Goal: Information Seeking & Learning: Learn about a topic

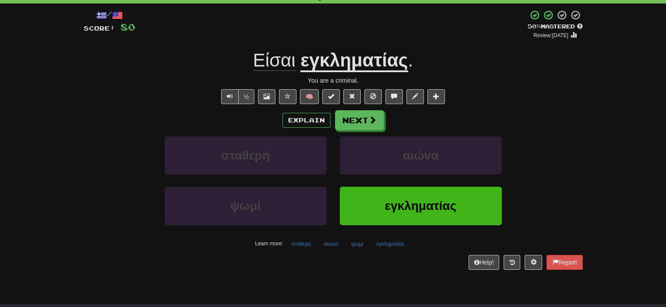
click at [362, 133] on div "Explain Next σταθερή αιώνα ψωμί εγκληματίας Learn more: σταθερή αιώνα ψωμί εγκλ…" at bounding box center [333, 180] width 499 height 141
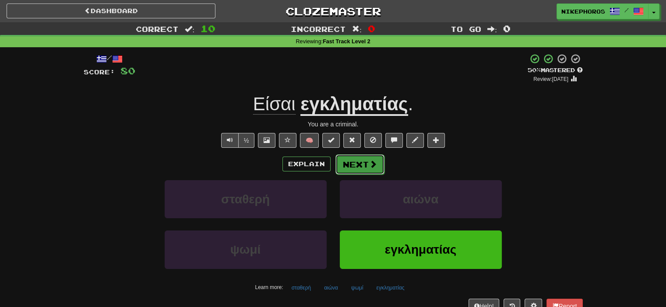
click at [363, 167] on button "Next" at bounding box center [359, 165] width 49 height 20
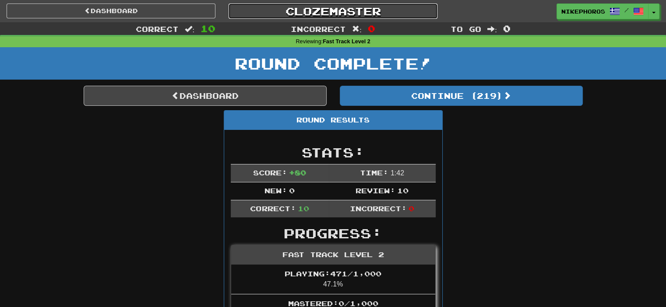
click at [360, 14] on link "Clozemaster" at bounding box center [333, 11] width 209 height 15
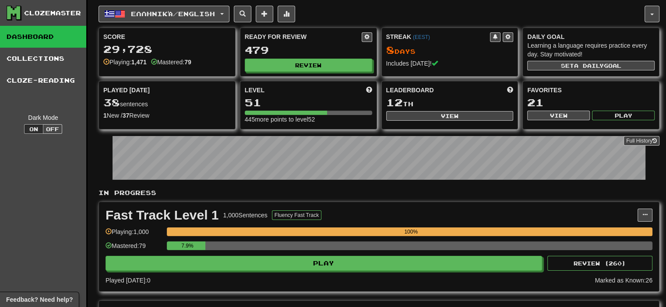
click at [322, 56] on div "Ready for Review 479 Review" at bounding box center [308, 52] width 136 height 48
click at [322, 60] on button "Review" at bounding box center [308, 65] width 127 height 13
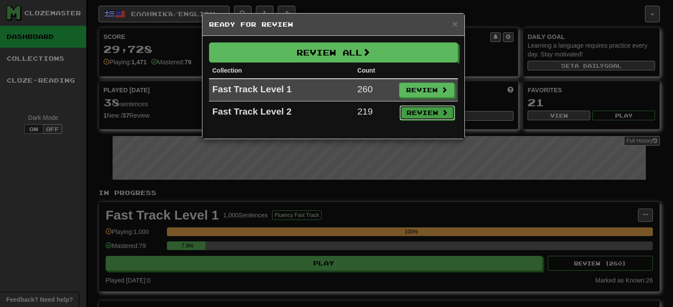
click at [408, 109] on button "Review" at bounding box center [426, 113] width 55 height 15
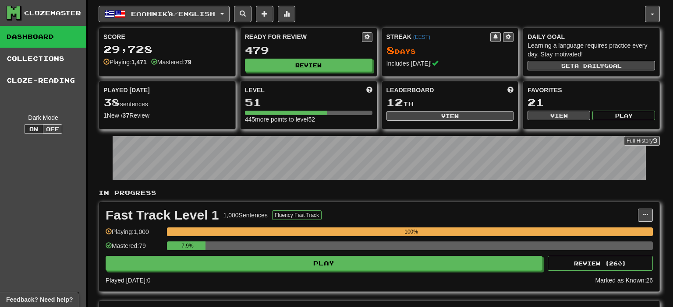
select select "**"
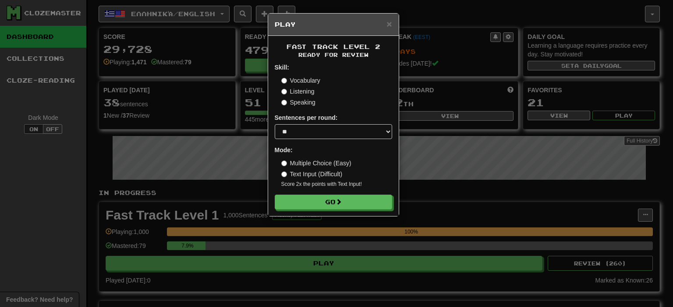
click at [358, 211] on div "Fast Track Level 2 Ready for Review Skill: Vocabulary Listening Speaking Senten…" at bounding box center [333, 126] width 131 height 180
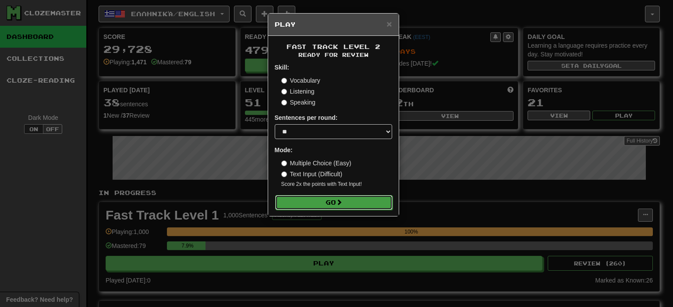
click at [358, 207] on button "Go" at bounding box center [333, 202] width 117 height 15
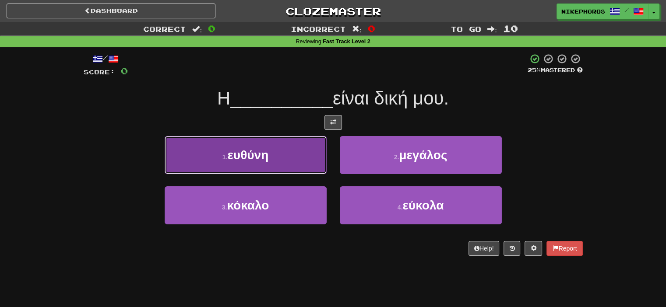
click at [263, 160] on span "ευθύνη" at bounding box center [247, 155] width 41 height 14
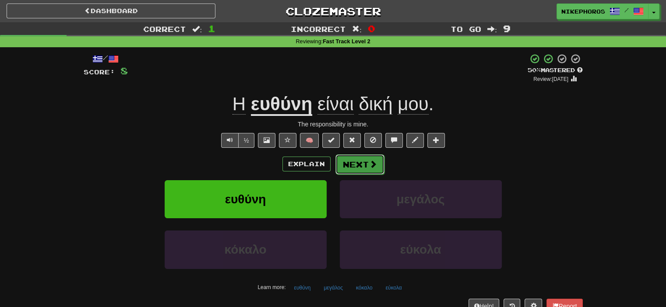
click at [369, 162] on span at bounding box center [373, 164] width 8 height 8
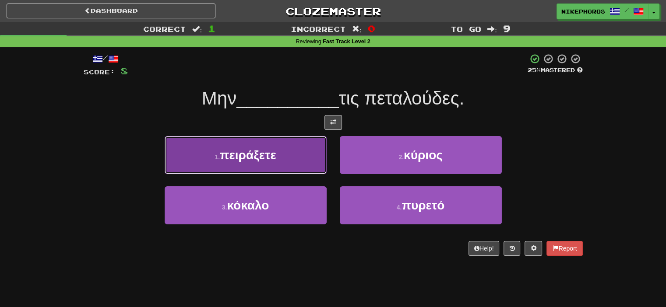
click at [289, 155] on button "1 . πειράξετε" at bounding box center [246, 155] width 162 height 38
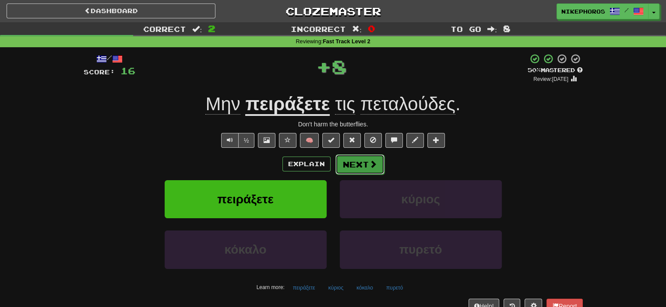
click at [372, 163] on span at bounding box center [373, 164] width 8 height 8
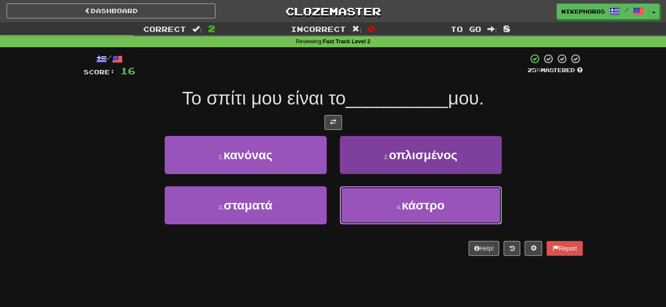
click at [410, 212] on button "4 . κάστρο" at bounding box center [421, 206] width 162 height 38
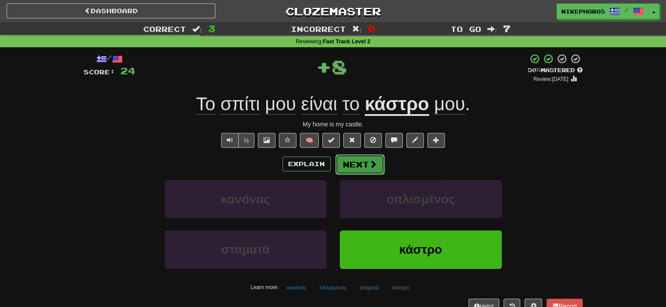
click at [366, 172] on button "Next" at bounding box center [359, 165] width 49 height 20
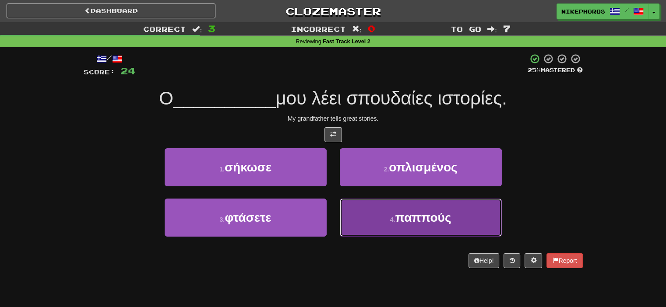
click at [414, 219] on span "παππούς" at bounding box center [423, 218] width 56 height 14
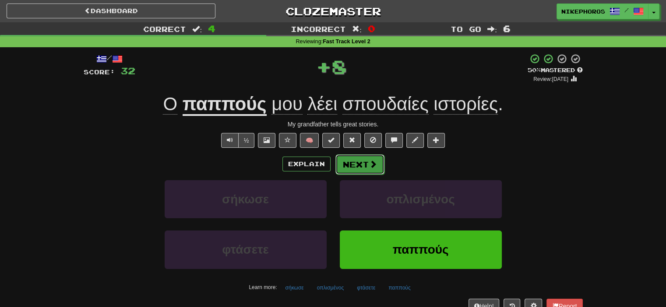
click at [345, 163] on button "Next" at bounding box center [359, 165] width 49 height 20
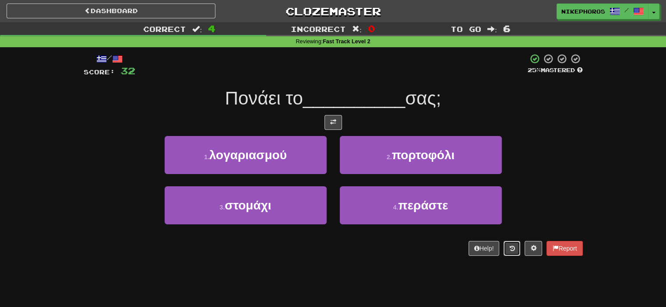
click at [515, 255] on button at bounding box center [512, 248] width 17 height 15
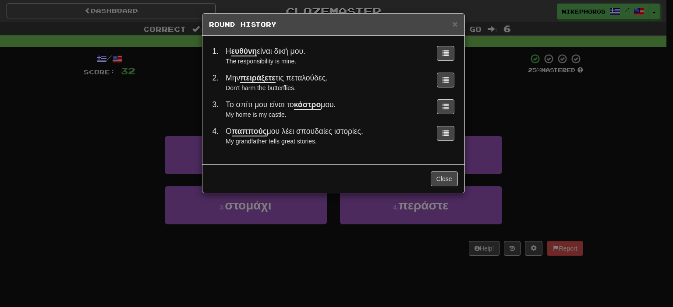
click at [550, 176] on div "× Round History 1 . Η ευθύνη είναι δική μου. The responsibility is mine. 2 . Μη…" at bounding box center [336, 153] width 673 height 307
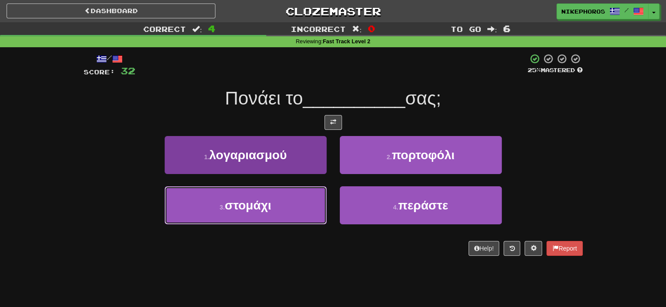
click at [273, 202] on button "3 . στομάχι" at bounding box center [246, 206] width 162 height 38
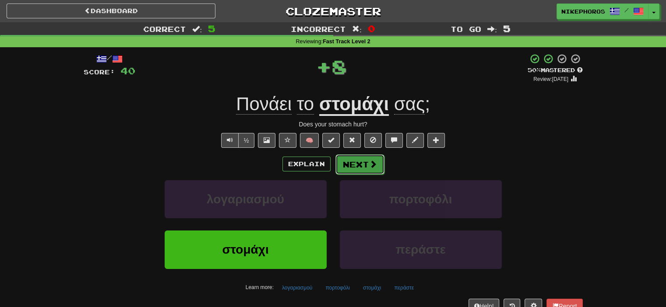
click at [369, 163] on span at bounding box center [373, 164] width 8 height 8
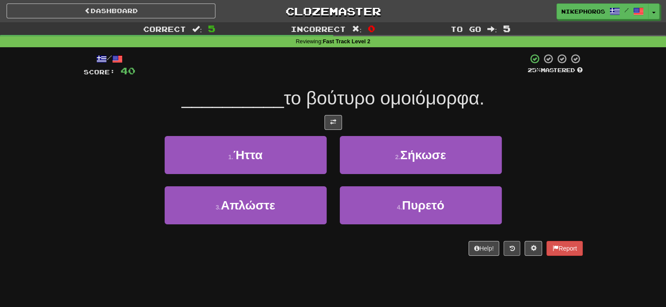
drag, startPoint x: 520, startPoint y: 254, endPoint x: 515, endPoint y: 251, distance: 6.1
click at [519, 254] on div "Help! Report" at bounding box center [333, 248] width 499 height 15
click at [512, 250] on icon at bounding box center [511, 249] width 5 height 6
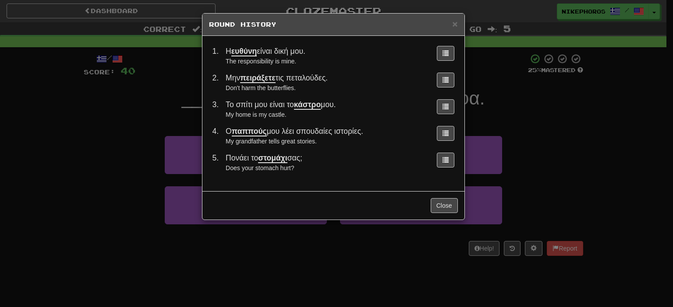
click at [606, 184] on div "× Round History 1 . Η ευθύνη είναι δική μου. The responsibility is mine. 2 . Μη…" at bounding box center [336, 153] width 673 height 307
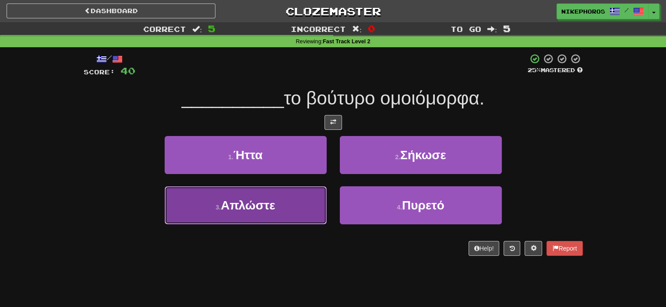
click at [297, 220] on button "3 . Απλώστε" at bounding box center [246, 206] width 162 height 38
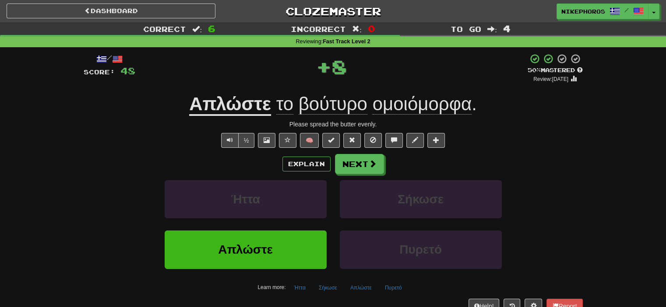
click at [251, 91] on div "/ Score: 48 + 8 50 % Mastered Review: 2025-09-29 Απλώστε το βούτυρο ομοιόμορφα …" at bounding box center [333, 183] width 499 height 260
click at [349, 173] on button "Next" at bounding box center [359, 165] width 49 height 20
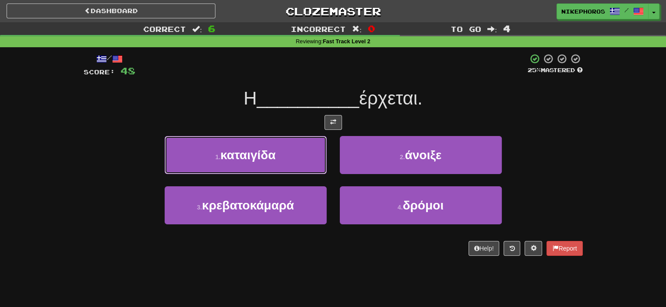
click at [275, 149] on span "καταιγίδα" at bounding box center [247, 155] width 55 height 14
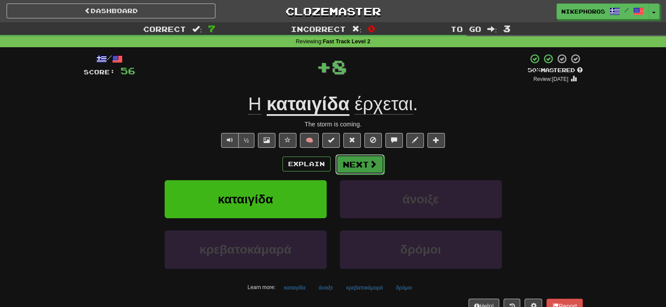
click at [367, 167] on button "Next" at bounding box center [359, 165] width 49 height 20
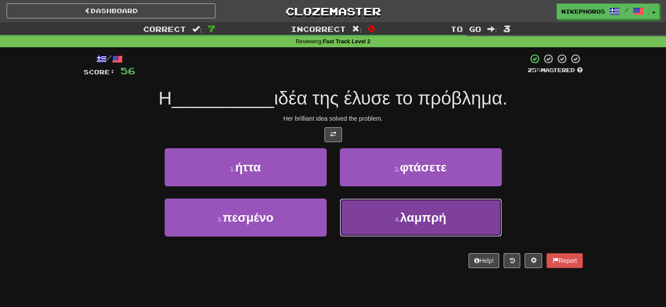
click at [438, 227] on button "4 . λαμπρή" at bounding box center [421, 218] width 162 height 38
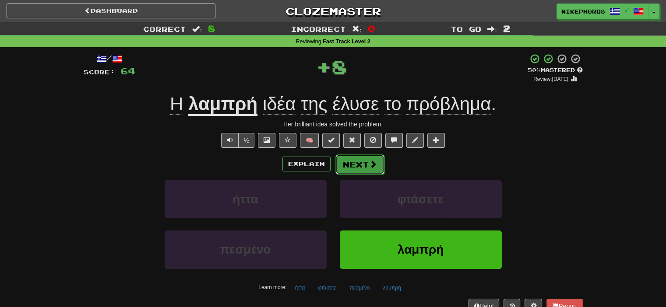
click at [364, 168] on button "Next" at bounding box center [359, 165] width 49 height 20
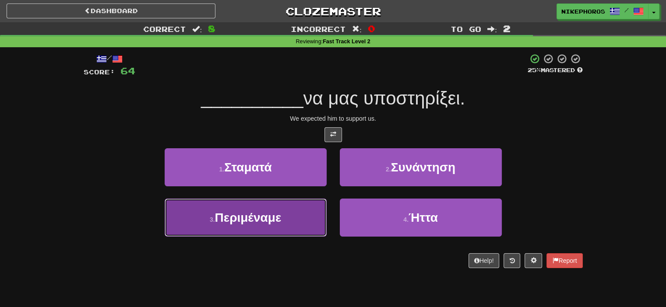
click at [271, 221] on span "Περιμέναμε" at bounding box center [248, 218] width 67 height 14
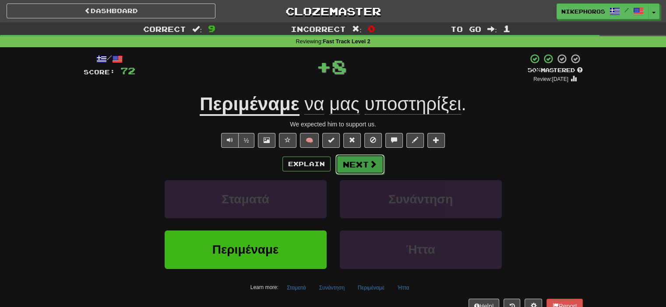
click at [364, 159] on button "Next" at bounding box center [359, 165] width 49 height 20
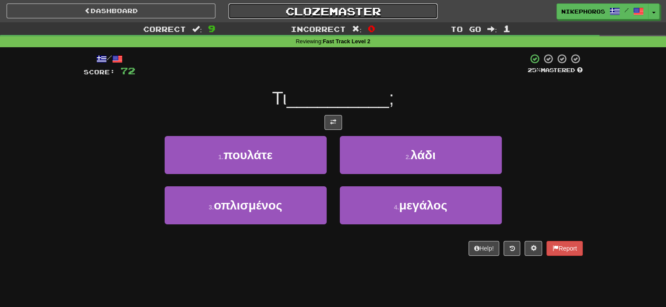
click at [333, 11] on link "Clozemaster" at bounding box center [333, 11] width 209 height 15
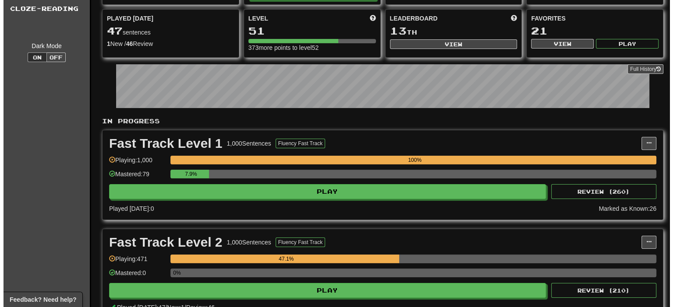
scroll to position [131, 0]
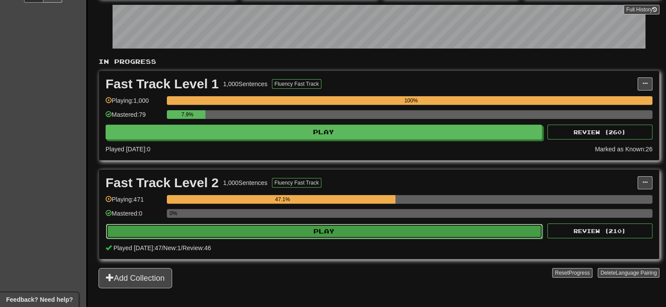
click at [321, 235] on button "Play" at bounding box center [324, 231] width 437 height 15
select select "**"
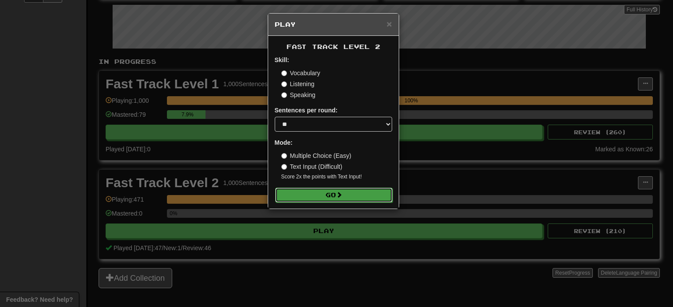
click at [328, 197] on button "Go" at bounding box center [333, 195] width 117 height 15
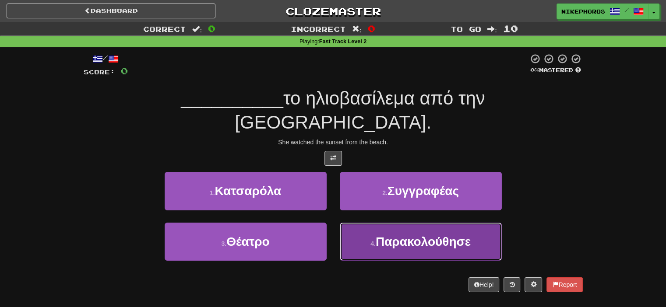
click at [415, 235] on span "Παρακολούθησε" at bounding box center [423, 242] width 95 height 14
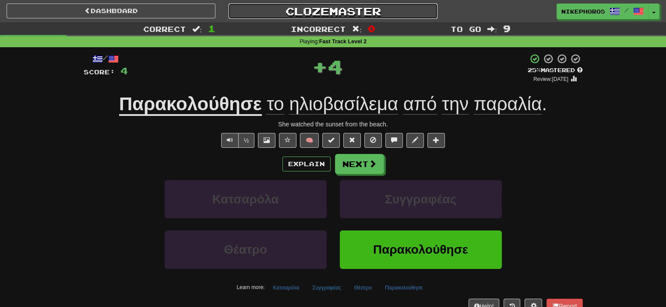
click at [336, 9] on link "Clozemaster" at bounding box center [333, 11] width 209 height 15
